Goal: Information Seeking & Learning: Find specific page/section

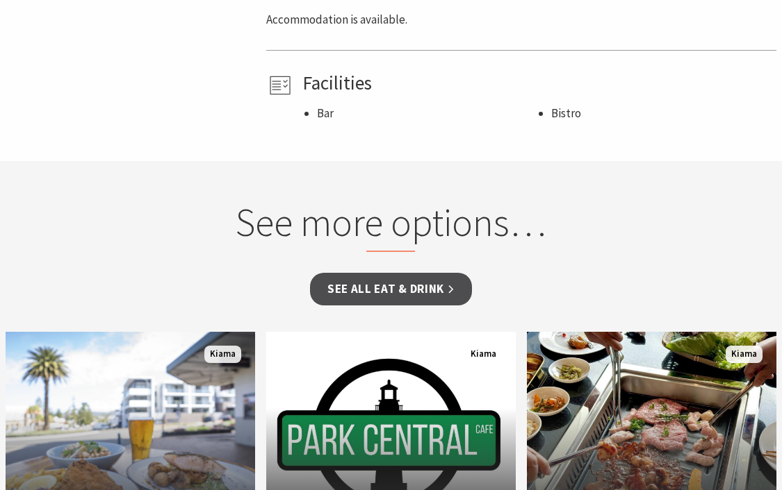
scroll to position [811, 0]
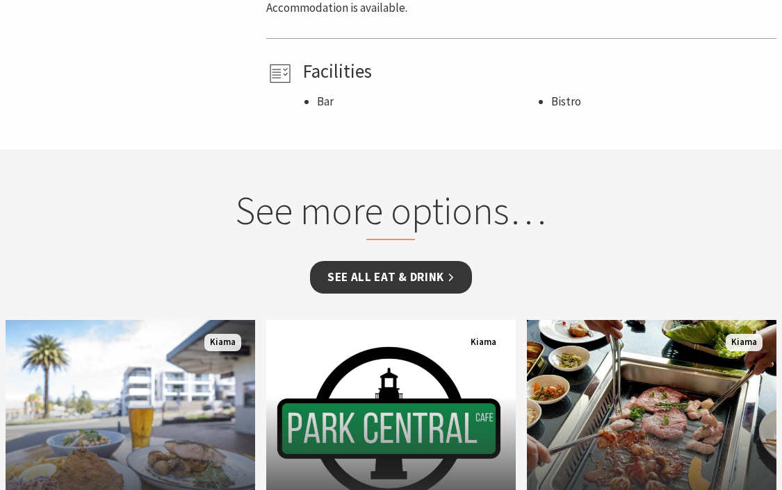
click at [414, 286] on link "See all Eat & Drink" at bounding box center [391, 277] width 162 height 33
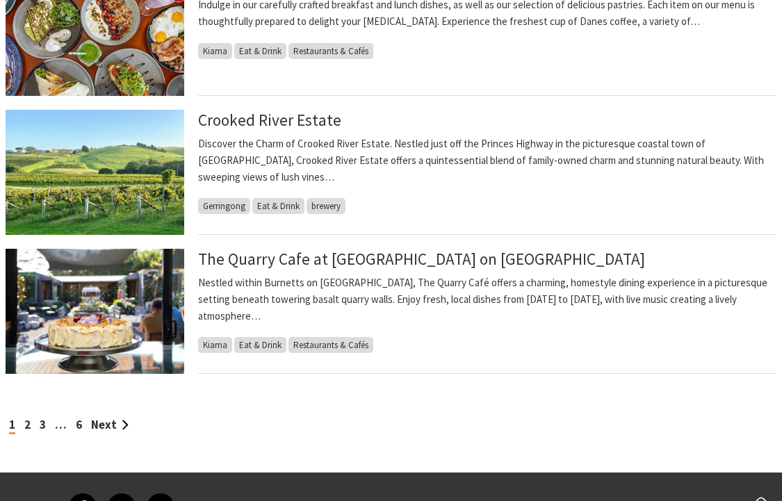
scroll to position [1367, 0]
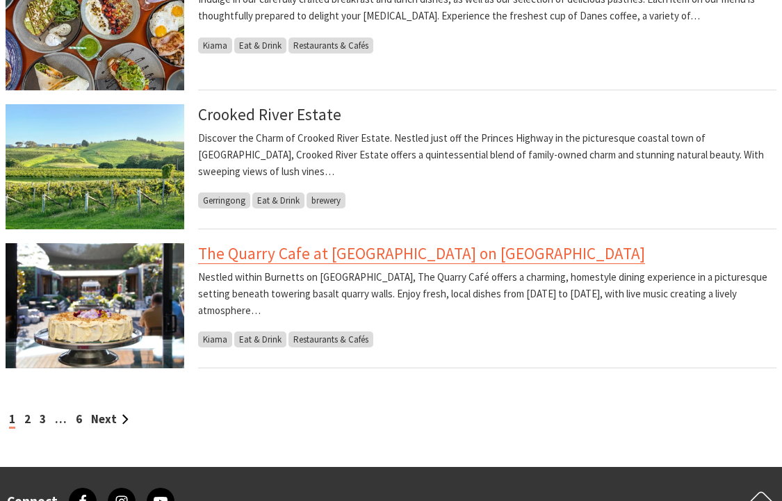
click at [302, 258] on link "The Quarry Cafe at Burnetts on Barney Garden Centre" at bounding box center [421, 253] width 447 height 21
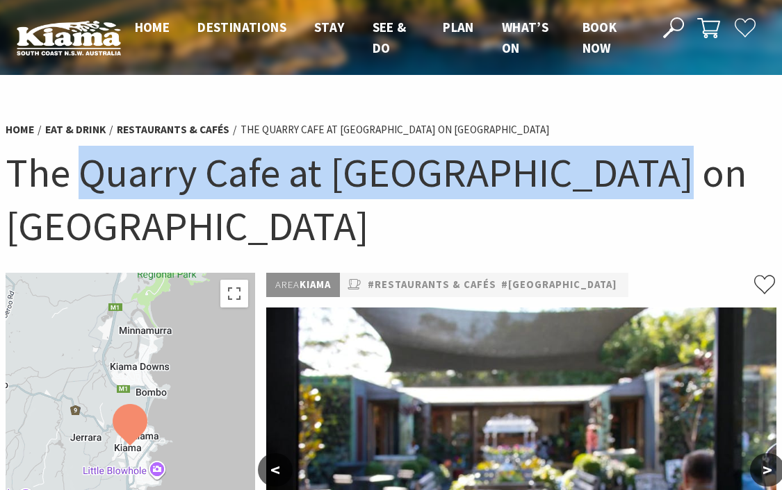
drag, startPoint x: 648, startPoint y: 176, endPoint x: 88, endPoint y: 175, distance: 560.0
click at [88, 175] on h1 "The Quarry Cafe at [GEOGRAPHIC_DATA] on [GEOGRAPHIC_DATA]" at bounding box center [391, 199] width 770 height 106
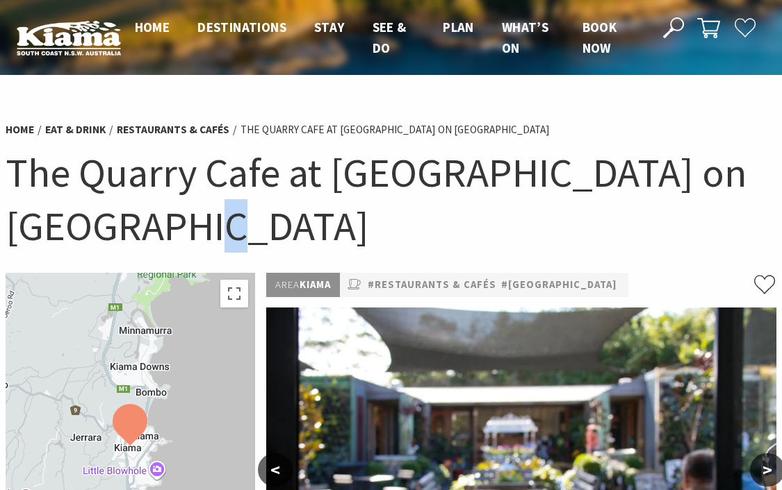
drag, startPoint x: 248, startPoint y: 226, endPoint x: 239, endPoint y: 224, distance: 9.1
click at [239, 224] on h1 "The Quarry Cafe at [GEOGRAPHIC_DATA] on [GEOGRAPHIC_DATA]" at bounding box center [391, 199] width 770 height 106
drag, startPoint x: 295, startPoint y: 231, endPoint x: 249, endPoint y: 223, distance: 46.5
click at [293, 231] on h1 "The Quarry Cafe at [GEOGRAPHIC_DATA] on [GEOGRAPHIC_DATA]" at bounding box center [391, 199] width 770 height 106
click at [248, 223] on h1 "The Quarry Cafe at [GEOGRAPHIC_DATA] on [GEOGRAPHIC_DATA]" at bounding box center [391, 199] width 770 height 106
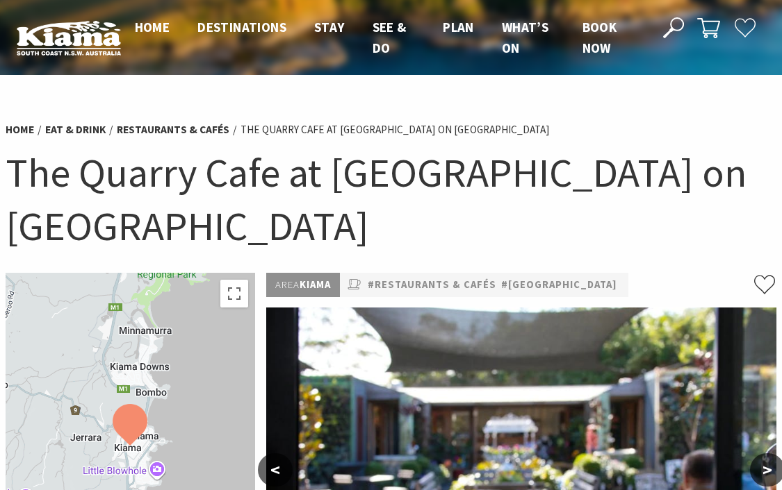
click at [24, 169] on h1 "The Quarry Cafe at [GEOGRAPHIC_DATA] on [GEOGRAPHIC_DATA]" at bounding box center [391, 199] width 770 height 106
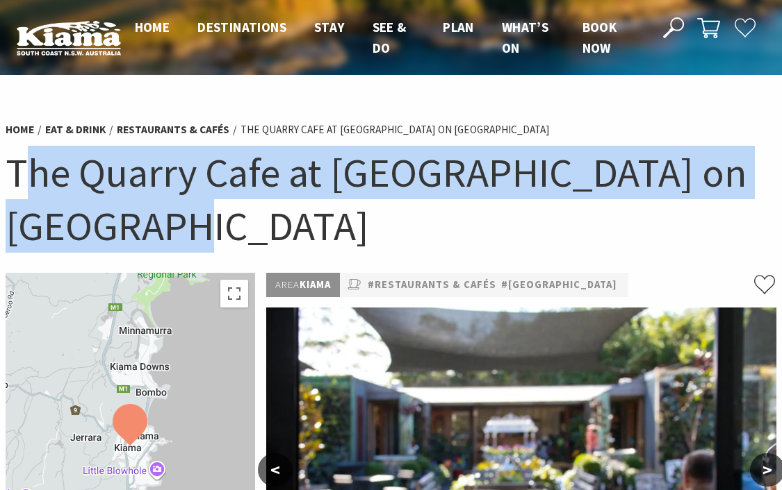
drag, startPoint x: 17, startPoint y: 169, endPoint x: 49, endPoint y: 191, distance: 38.9
click at [216, 235] on h1 "The Quarry Cafe at [GEOGRAPHIC_DATA] on [GEOGRAPHIC_DATA]" at bounding box center [391, 199] width 770 height 106
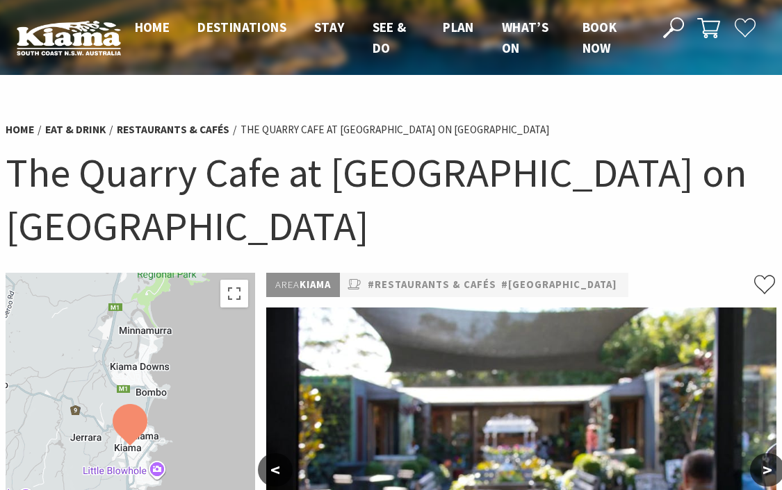
click at [14, 166] on h1 "The Quarry Cafe at Burnetts on Barney Garden Centre" at bounding box center [391, 199] width 770 height 106
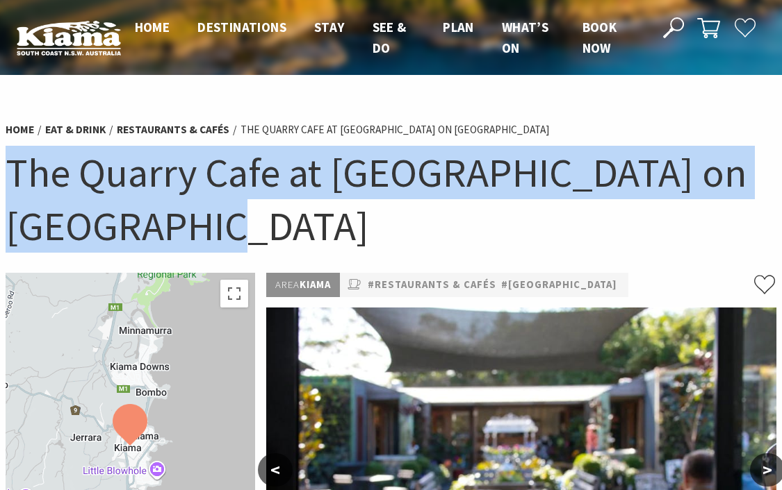
drag, startPoint x: 13, startPoint y: 167, endPoint x: 296, endPoint y: 220, distance: 288.3
click at [259, 235] on h1 "The Quarry Cafe at Burnetts on Barney Garden Centre" at bounding box center [391, 199] width 770 height 106
copy h1 "The Quarry Cafe at Burnetts on Barney Garden Centre"
